Goal: Information Seeking & Learning: Learn about a topic

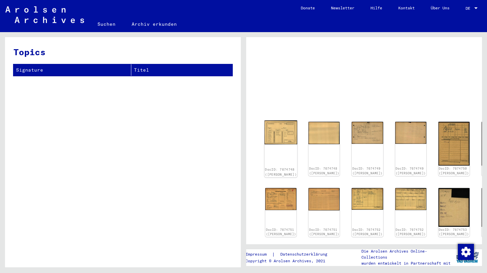
click at [274, 129] on img at bounding box center [281, 133] width 33 height 24
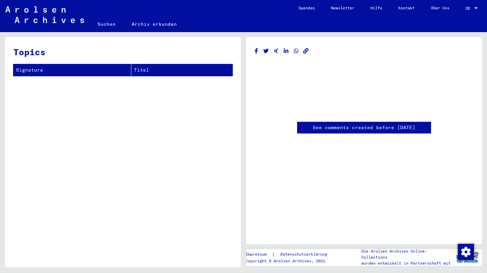
click at [274, 129] on yv-its-disqus "See comments created before [DATE]" at bounding box center [364, 128] width 219 height 12
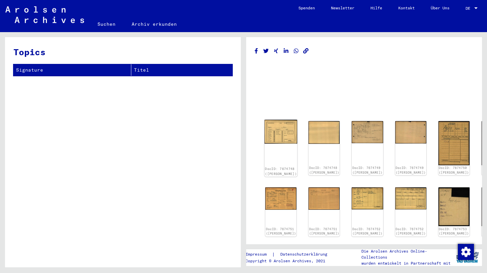
click at [282, 138] on div "DocID: 7674748 ([PERSON_NAME])" at bounding box center [281, 148] width 33 height 57
click at [278, 129] on img at bounding box center [281, 132] width 33 height 24
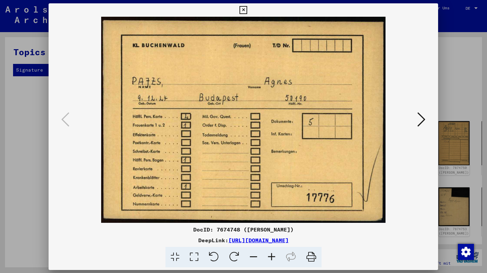
click at [278, 129] on img at bounding box center [243, 120] width 344 height 206
click at [420, 118] on icon at bounding box center [422, 119] width 8 height 16
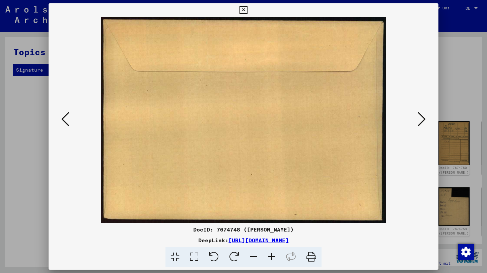
click at [420, 118] on icon at bounding box center [422, 119] width 8 height 16
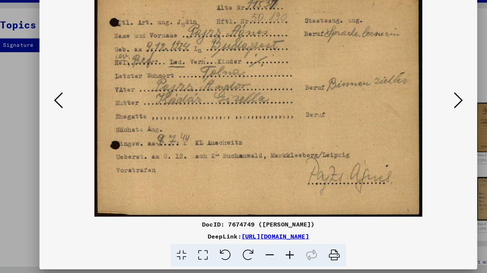
copy link "[URL][DOMAIN_NAME]"
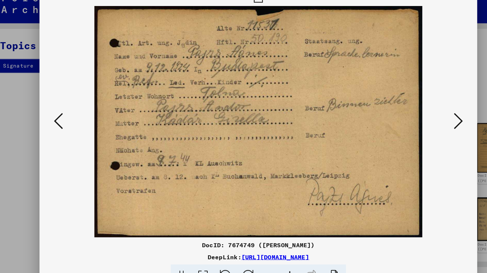
click at [23, 125] on div at bounding box center [243, 136] width 487 height 273
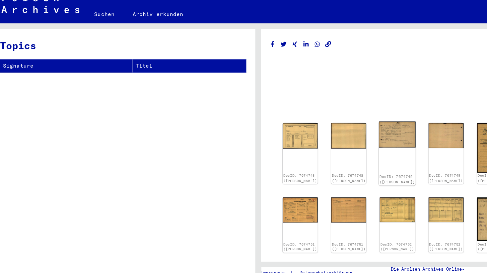
click at [351, 130] on img at bounding box center [367, 131] width 33 height 23
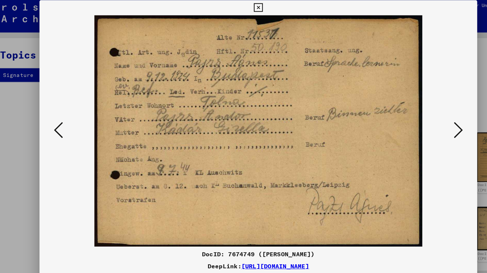
click at [422, 113] on icon at bounding box center [422, 119] width 8 height 16
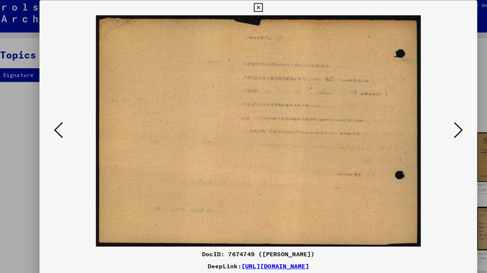
click at [422, 113] on icon at bounding box center [422, 119] width 8 height 16
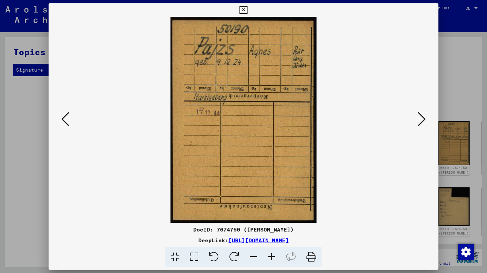
click at [64, 115] on icon at bounding box center [65, 119] width 8 height 16
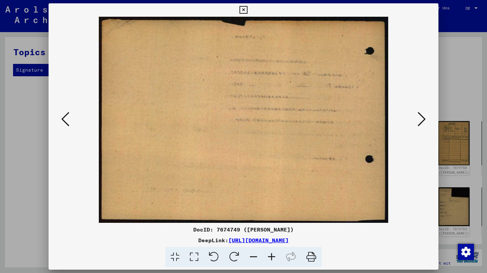
click at [64, 115] on icon at bounding box center [65, 119] width 8 height 16
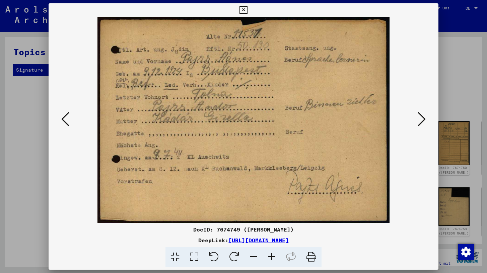
click at [244, 9] on icon at bounding box center [244, 10] width 8 height 8
